Goal: Task Accomplishment & Management: Manage account settings

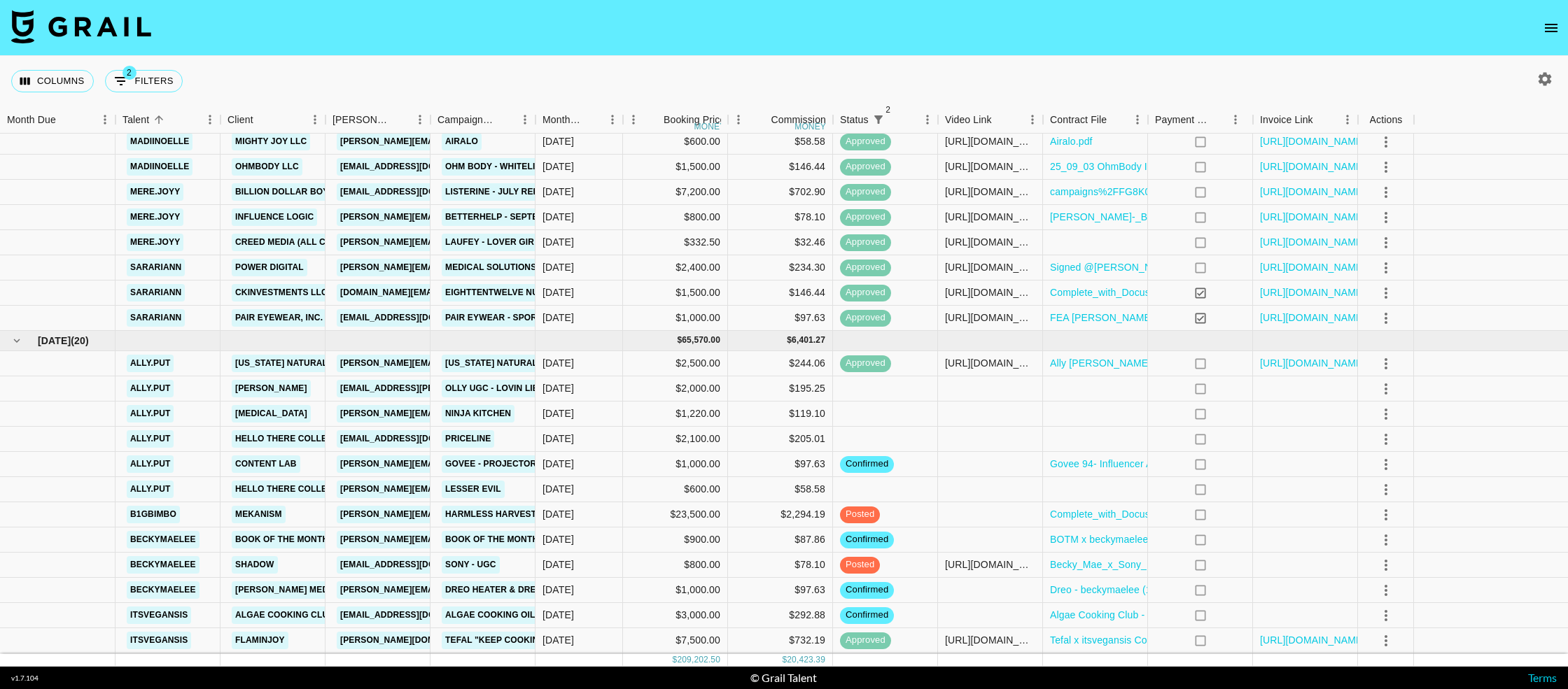
scroll to position [1320, 0]
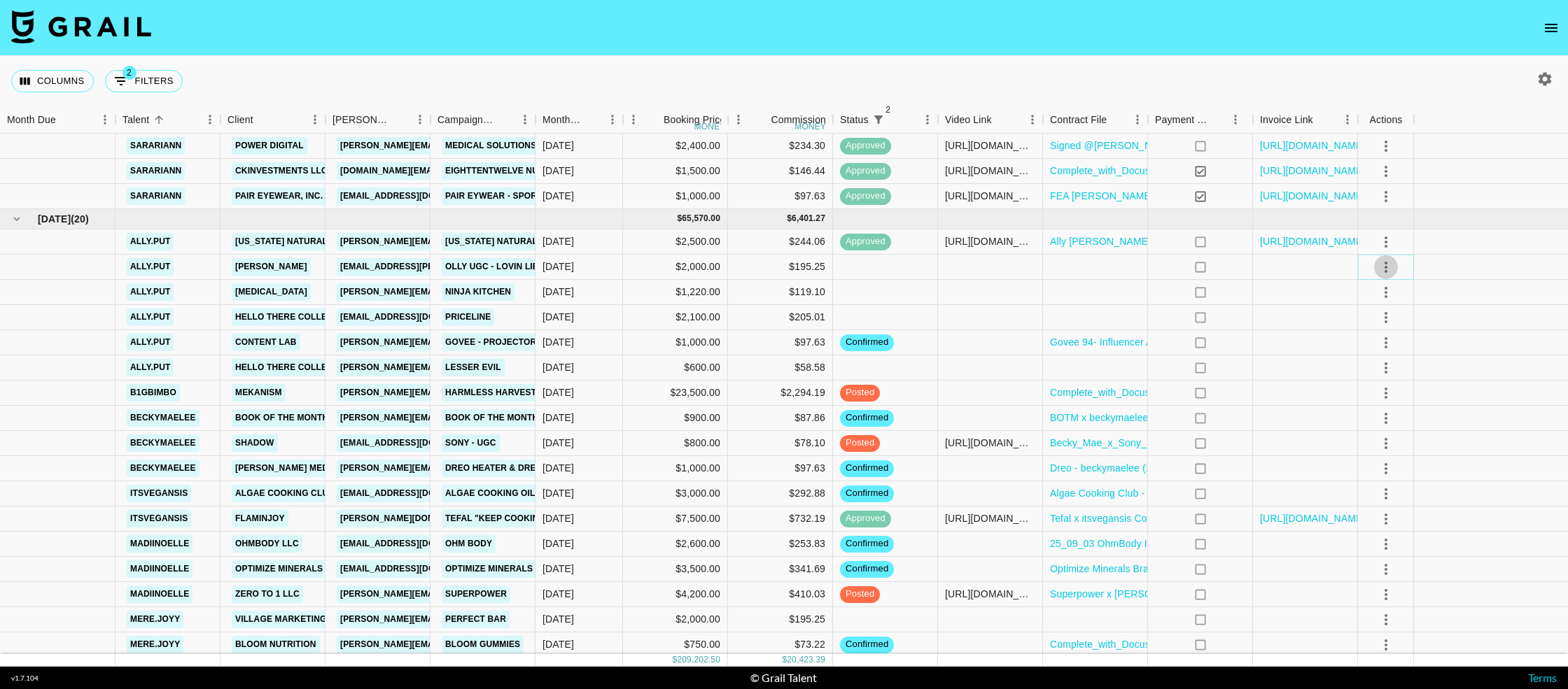
click at [1378, 260] on icon "select merge strategy" at bounding box center [1386, 267] width 17 height 17
click at [1395, 312] on li "Decline" at bounding box center [1386, 322] width 91 height 25
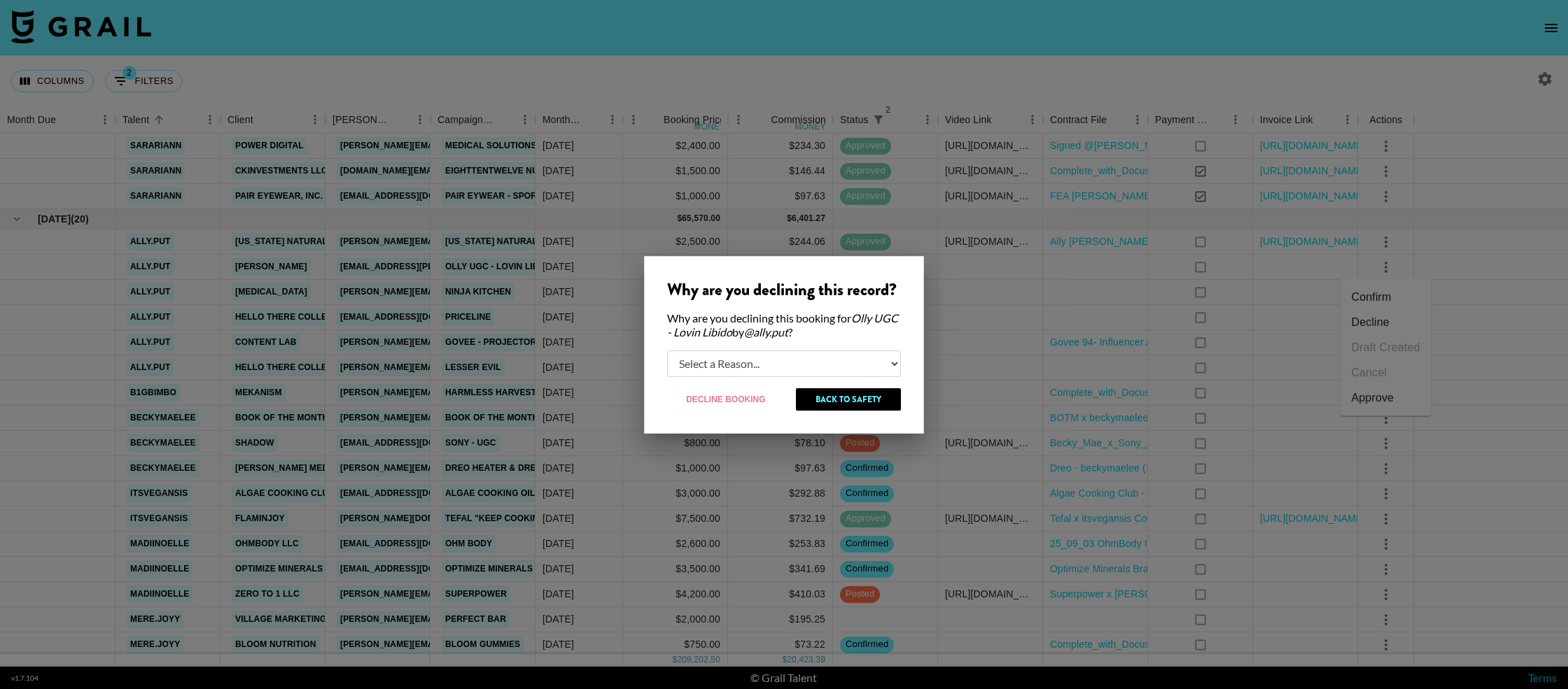
click at [768, 348] on div "Why are you declining this record? Why are you declining this booking for Olly …" at bounding box center [784, 344] width 280 height 178
click at [768, 358] on select "Select a Reason... Relogging this deal due to a data issue The booker cancelled…" at bounding box center [784, 364] width 234 height 27
select select "creator_decline"
click at [667, 351] on select "Select a Reason... Relogging this deal due to a data issue The booker cancelled…" at bounding box center [784, 364] width 234 height 27
click at [741, 403] on button "Decline Booking" at bounding box center [726, 399] width 118 height 22
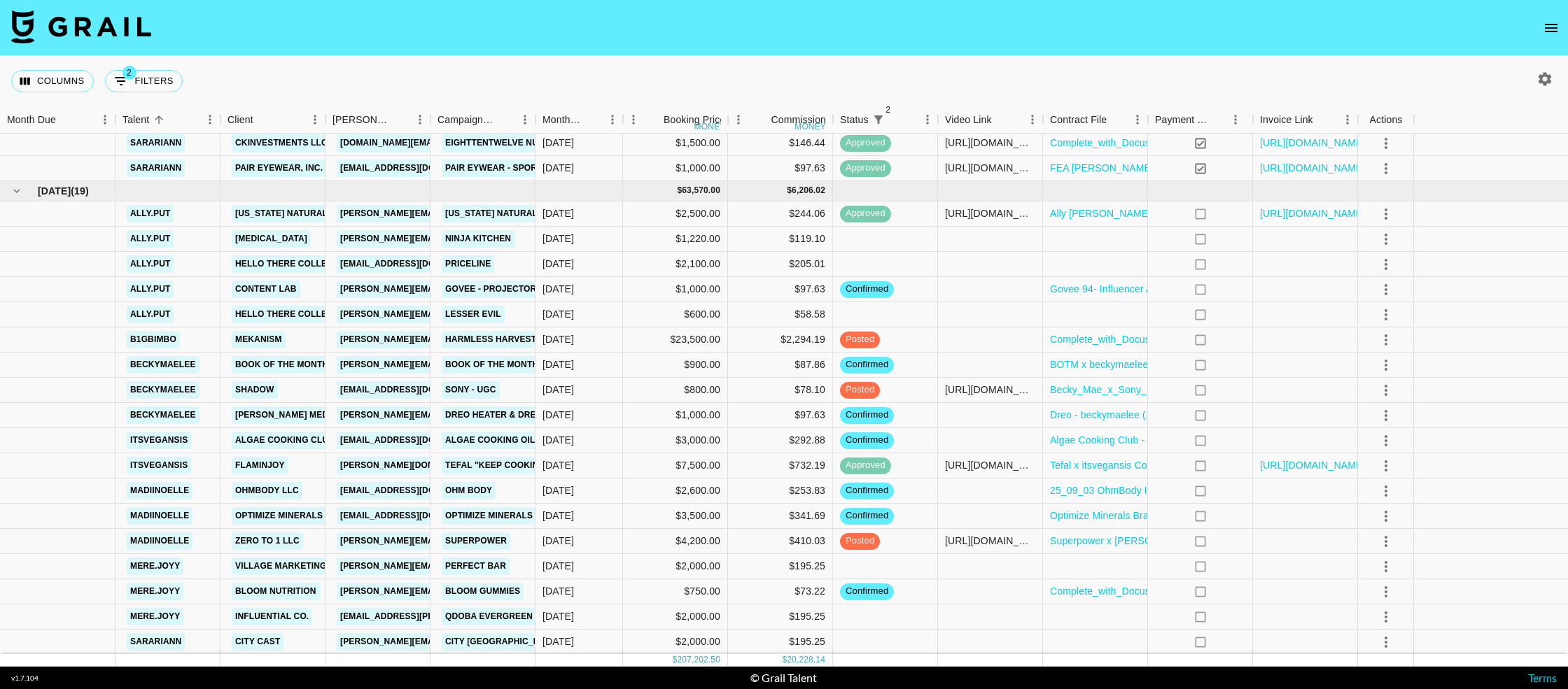
scroll to position [1341, 0]
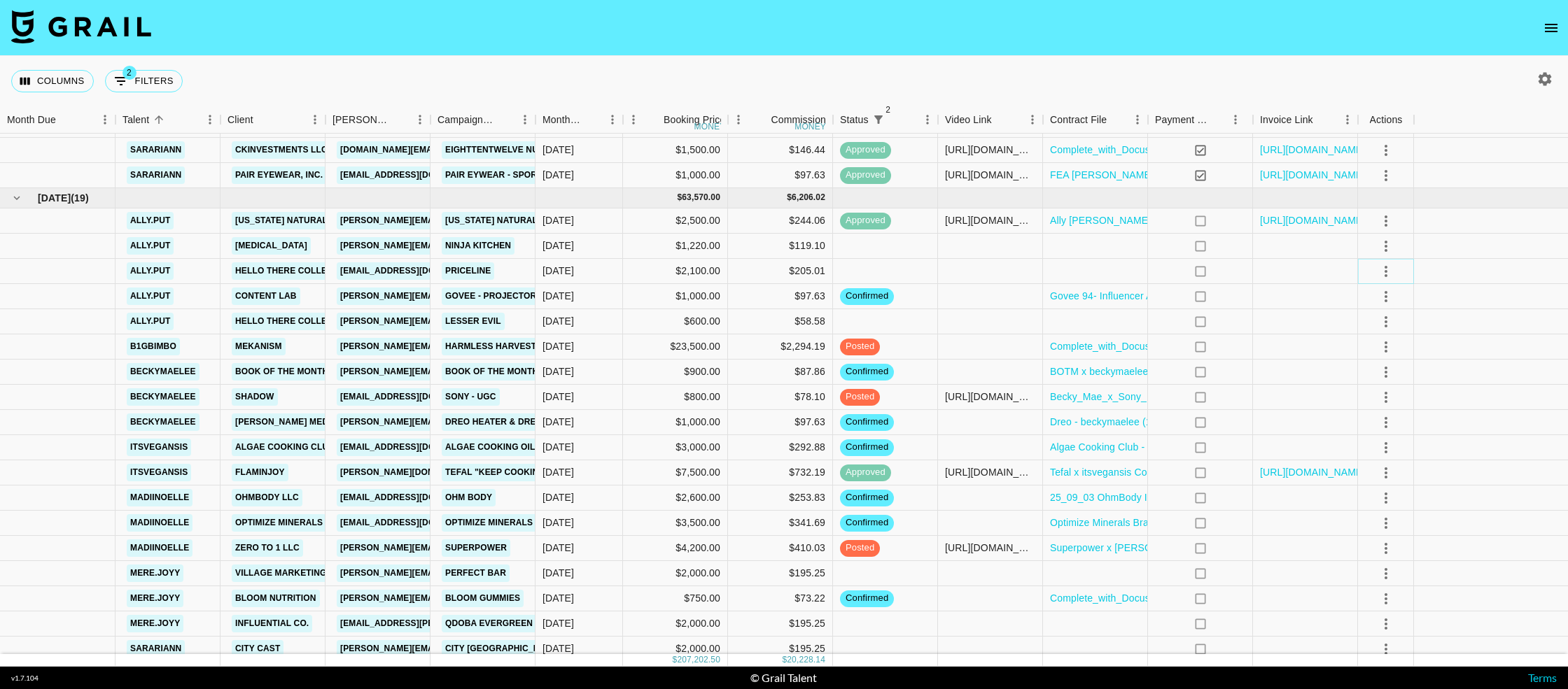
click at [1391, 270] on icon "select merge strategy" at bounding box center [1386, 271] width 17 height 17
click at [1378, 330] on li "Decline" at bounding box center [1386, 327] width 91 height 25
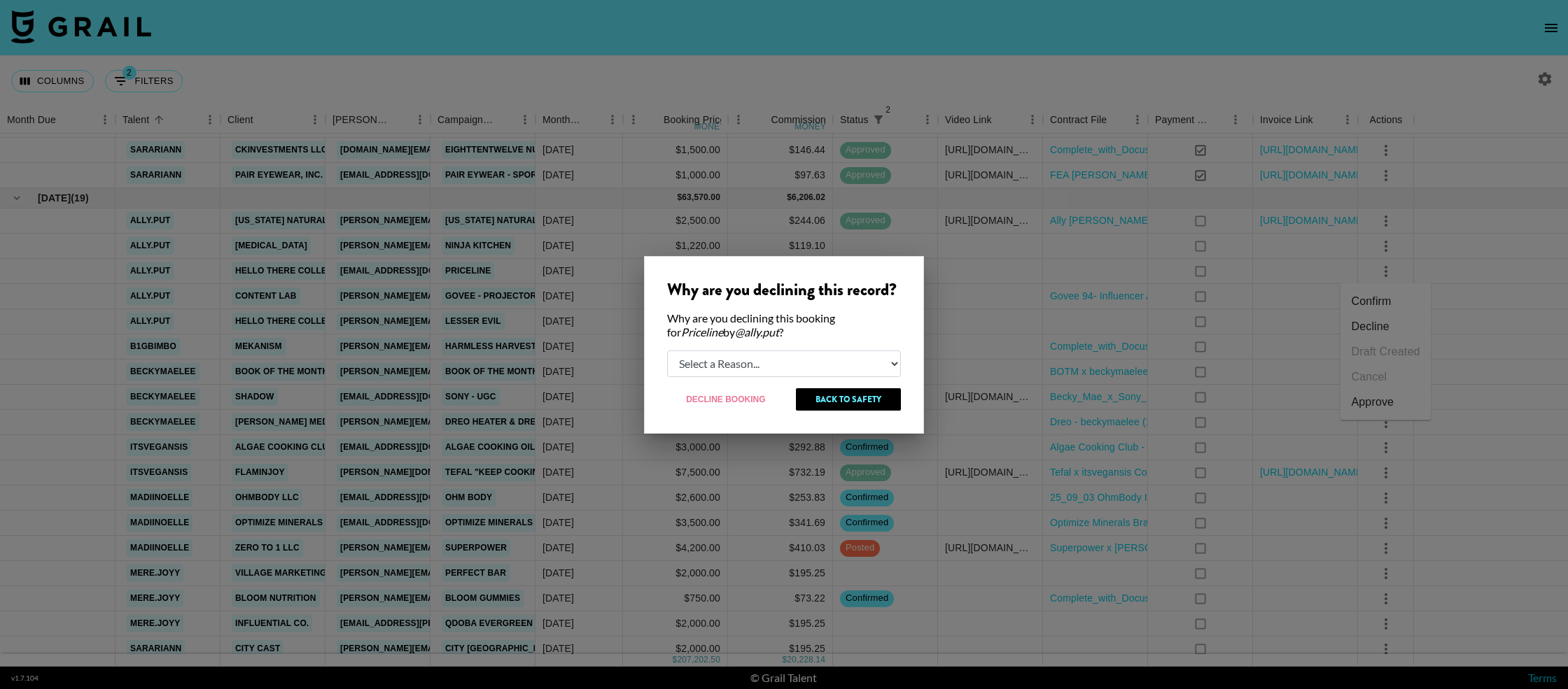
click at [707, 354] on select "Select a Reason... Relogging this deal due to a data issue The booker cancelled…" at bounding box center [784, 364] width 234 height 27
select select "booker_cancel"
click at [667, 351] on select "Select a Reason... Relogging this deal due to a data issue The booker cancelled…" at bounding box center [784, 364] width 234 height 27
click at [757, 396] on button "Decline Booking" at bounding box center [726, 399] width 118 height 22
